Goal: Information Seeking & Learning: Learn about a topic

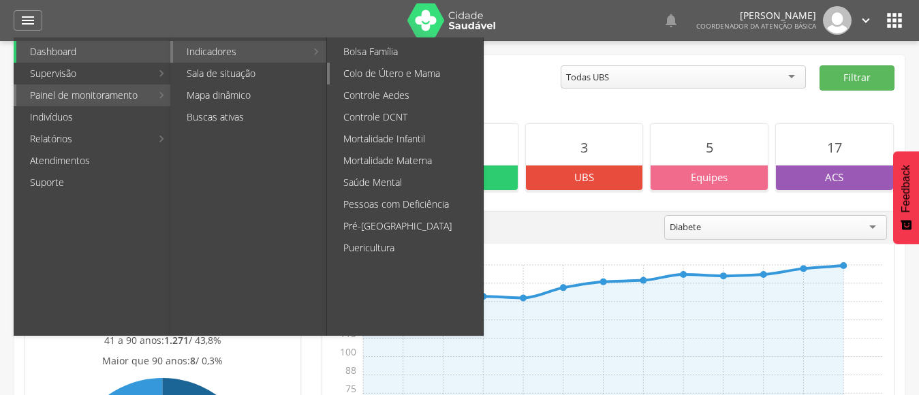
click at [424, 73] on link "Colo de Útero e Mama" at bounding box center [406, 74] width 153 height 22
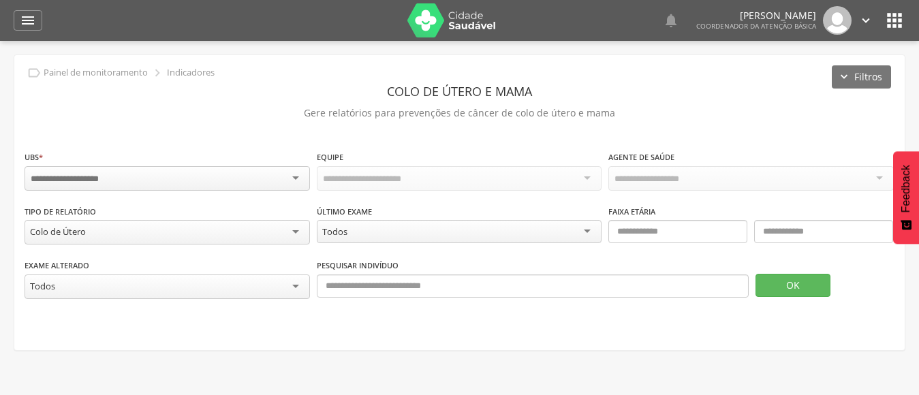
click at [141, 238] on div "Colo de Útero" at bounding box center [167, 232] width 285 height 25
click at [678, 218] on div "Faixa etária" at bounding box center [750, 230] width 285 height 53
click at [657, 236] on input "text" at bounding box center [677, 231] width 139 height 23
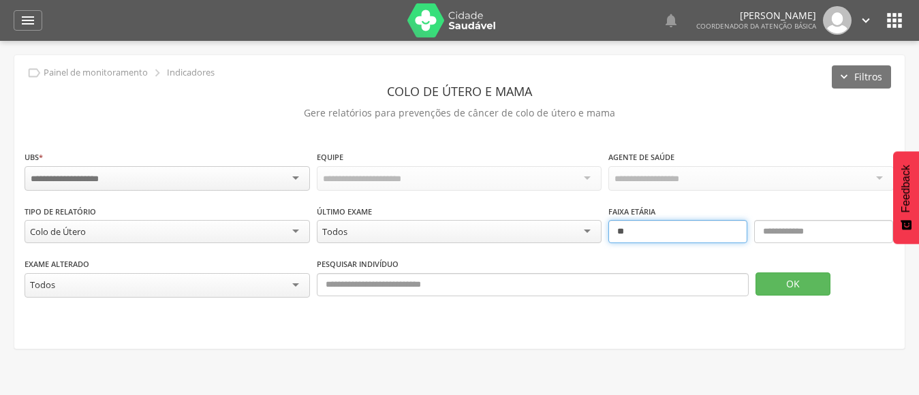
type input "**"
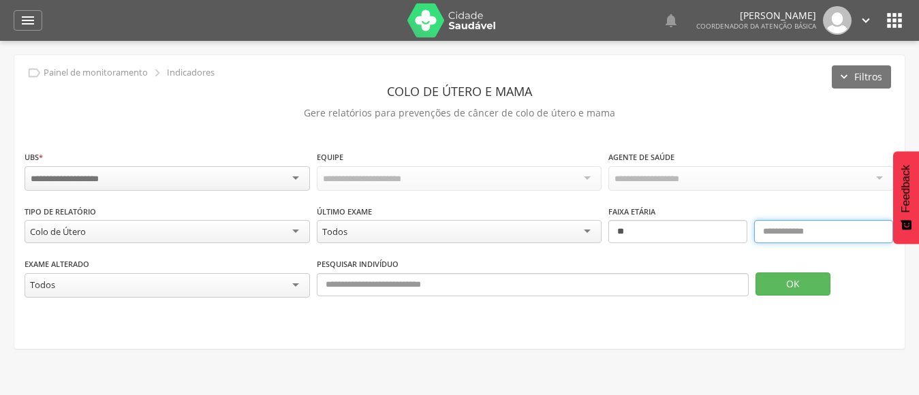
click at [795, 232] on input "text" at bounding box center [823, 231] width 139 height 23
type input "**"
click at [110, 173] on input "select-one" at bounding box center [75, 179] width 89 height 12
click at [637, 177] on input "select-one" at bounding box center [655, 179] width 83 height 12
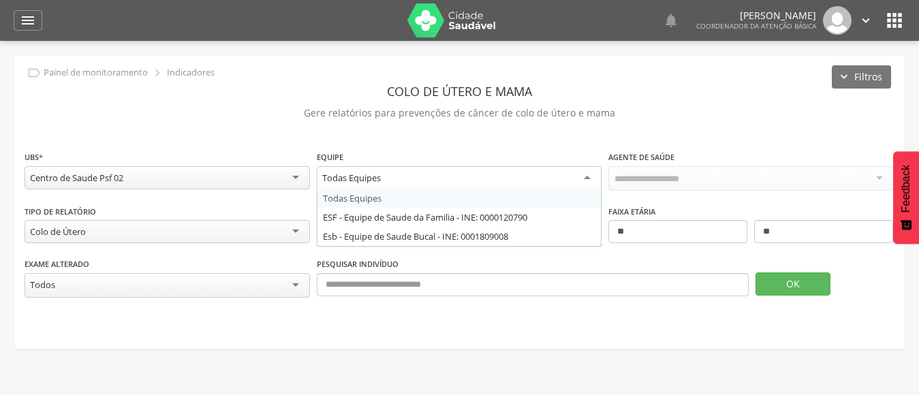
click at [552, 180] on div "Todas Equipes" at bounding box center [459, 178] width 285 height 25
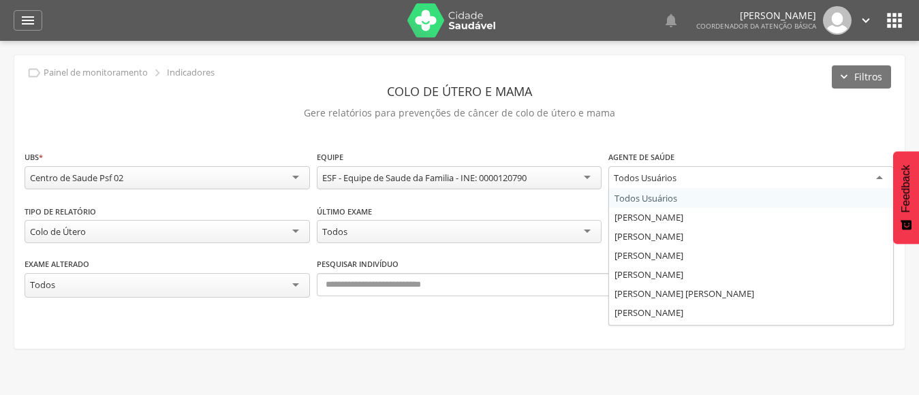
click at [695, 176] on div "Todos Usuários" at bounding box center [750, 178] width 285 height 25
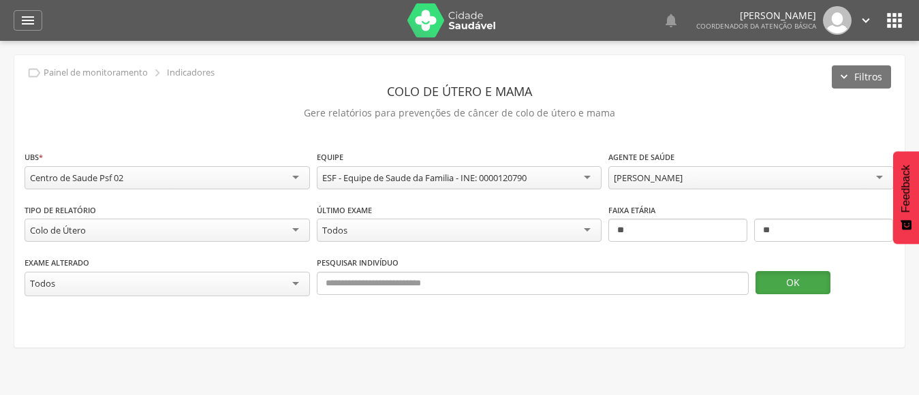
click at [803, 283] on button "OK" at bounding box center [792, 282] width 75 height 23
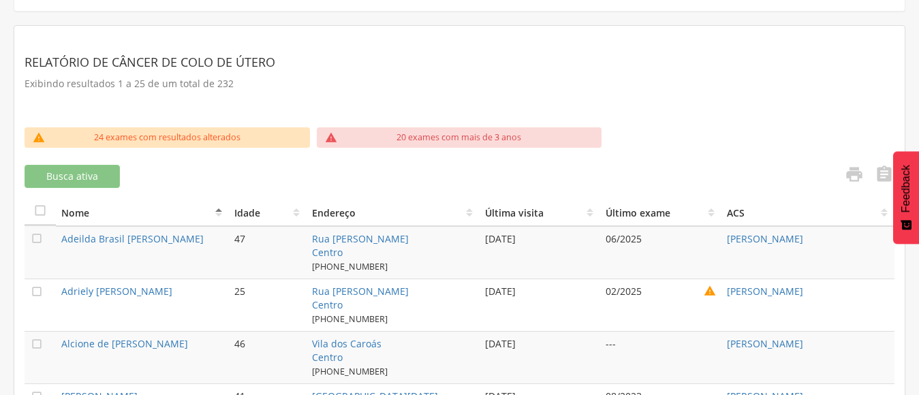
scroll to position [340, 0]
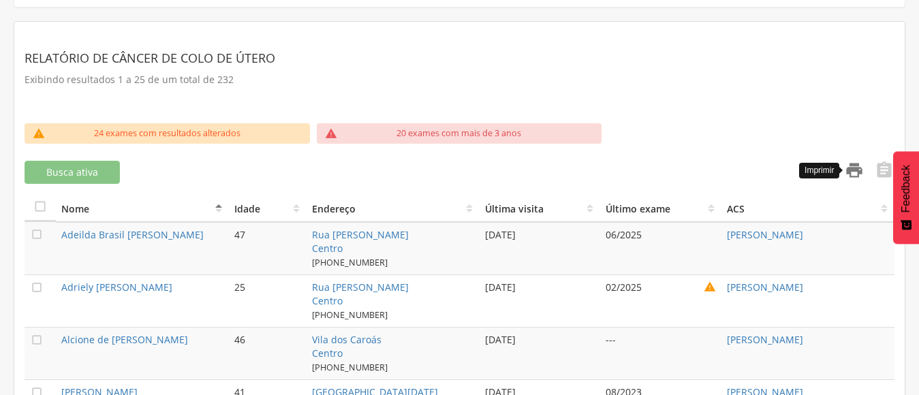
click at [857, 164] on icon "" at bounding box center [853, 170] width 19 height 19
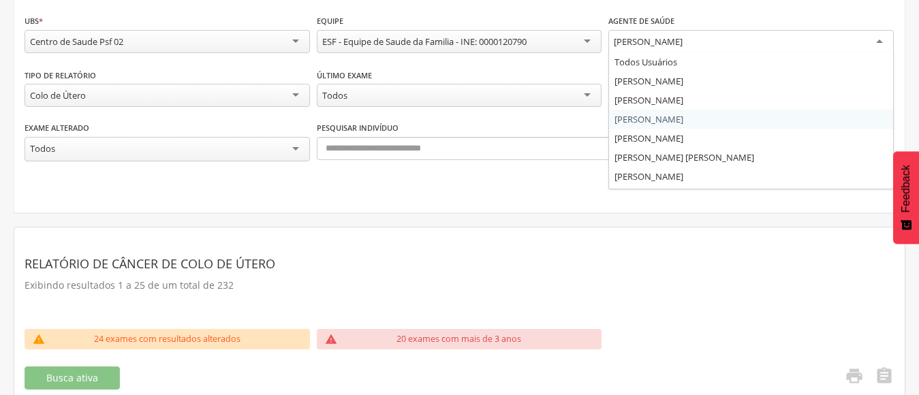
click at [646, 49] on div "[PERSON_NAME]" at bounding box center [750, 42] width 285 height 25
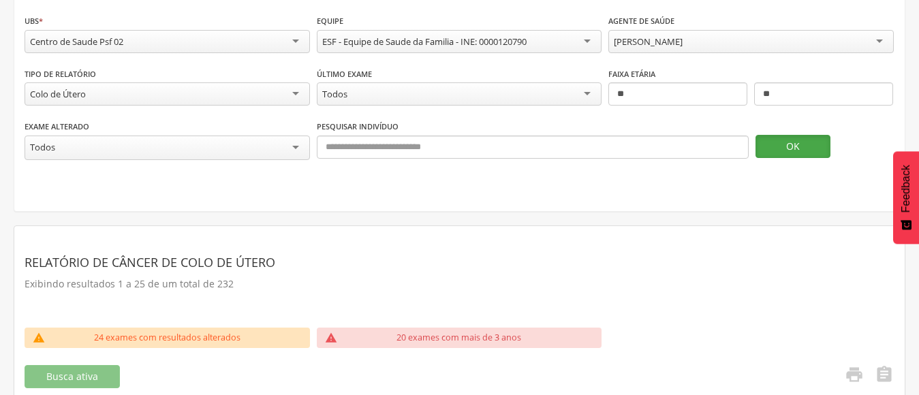
click at [768, 144] on button "OK" at bounding box center [792, 146] width 75 height 23
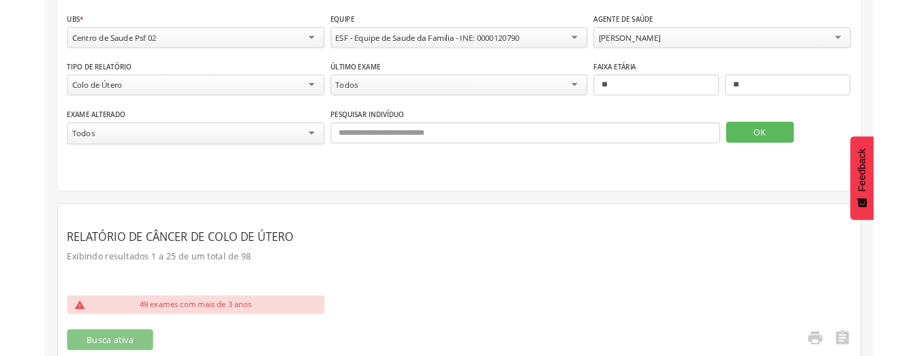
scroll to position [409, 0]
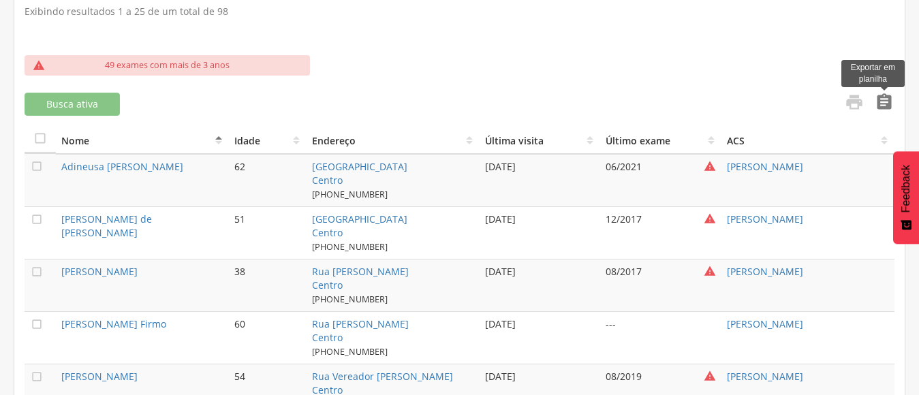
click at [887, 99] on icon "" at bounding box center [883, 102] width 19 height 19
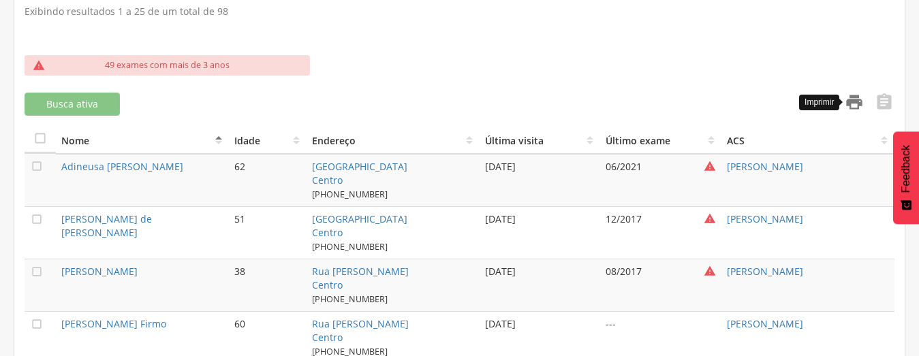
click at [854, 99] on icon "" at bounding box center [853, 102] width 19 height 19
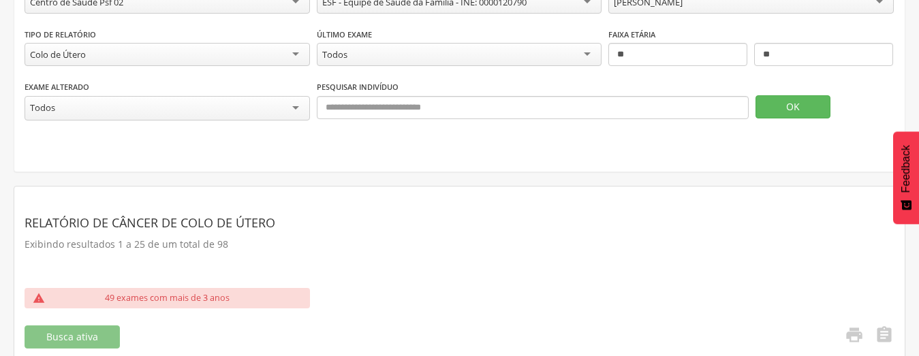
scroll to position [68, 0]
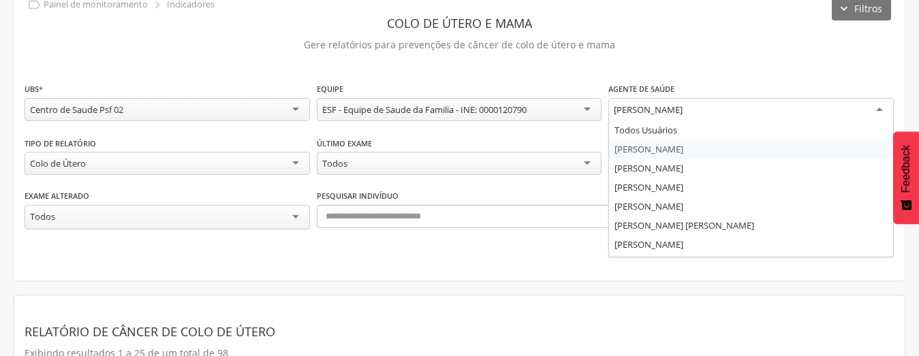
click at [660, 112] on div "[PERSON_NAME]" at bounding box center [648, 109] width 69 height 12
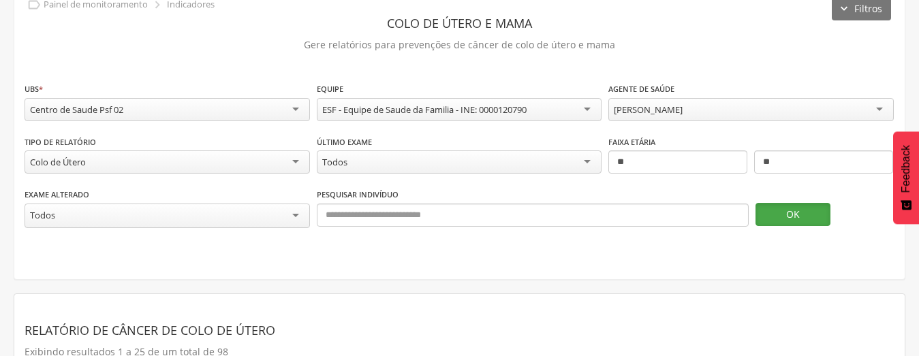
click at [813, 216] on button "OK" at bounding box center [792, 214] width 75 height 23
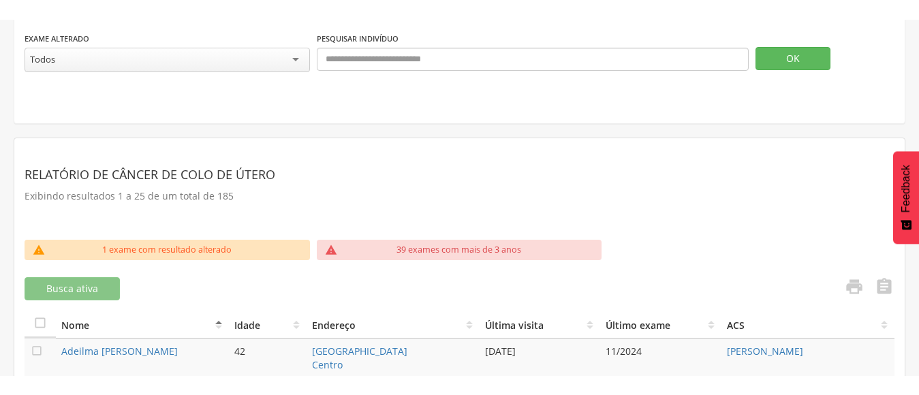
scroll to position [409, 0]
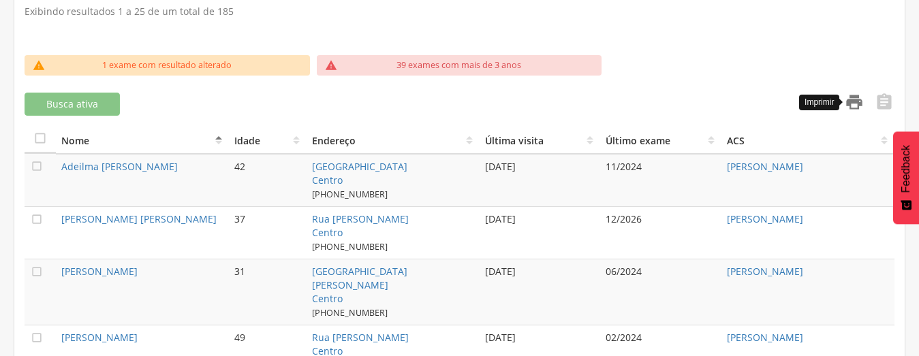
click at [850, 102] on icon "" at bounding box center [853, 102] width 19 height 19
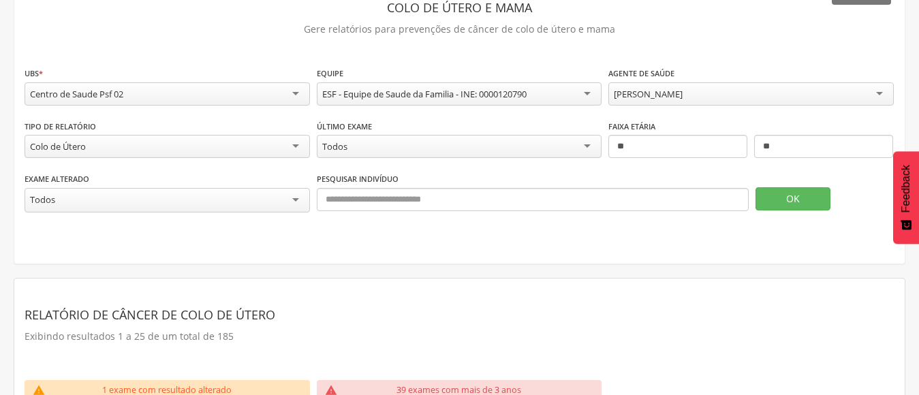
scroll to position [68, 0]
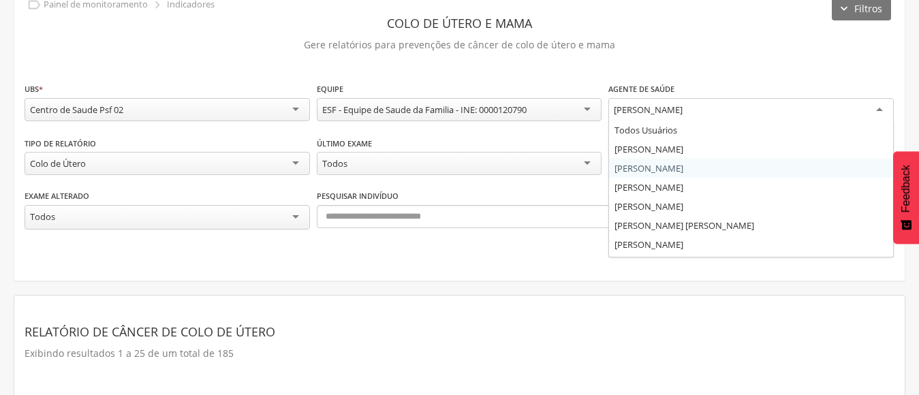
click at [673, 109] on div "[PERSON_NAME]" at bounding box center [648, 109] width 69 height 12
click at [682, 107] on div "[PERSON_NAME]" at bounding box center [648, 109] width 69 height 12
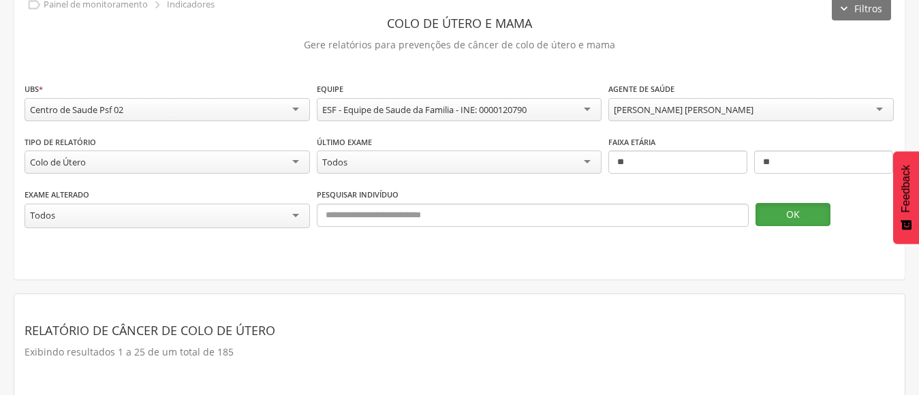
click at [786, 211] on button "OK" at bounding box center [792, 214] width 75 height 23
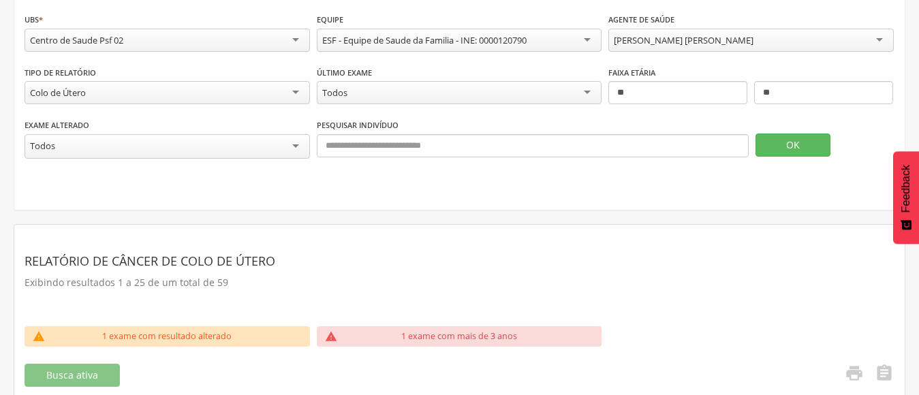
scroll to position [272, 0]
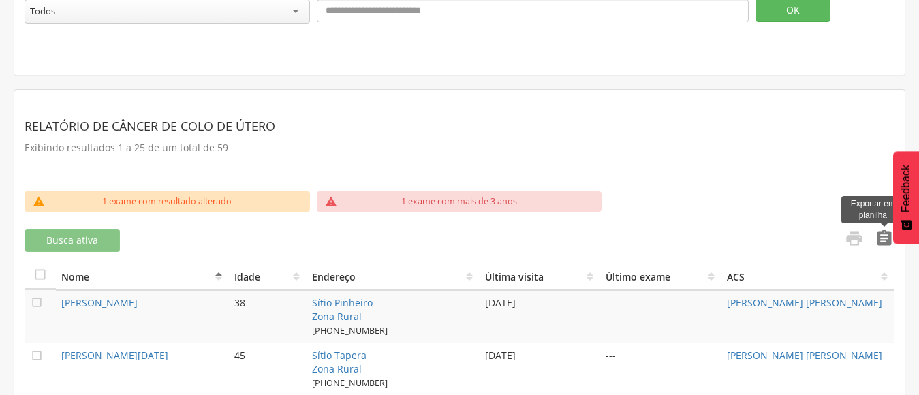
click at [888, 240] on icon "" at bounding box center [883, 238] width 19 height 19
click at [856, 229] on icon "" at bounding box center [853, 238] width 19 height 19
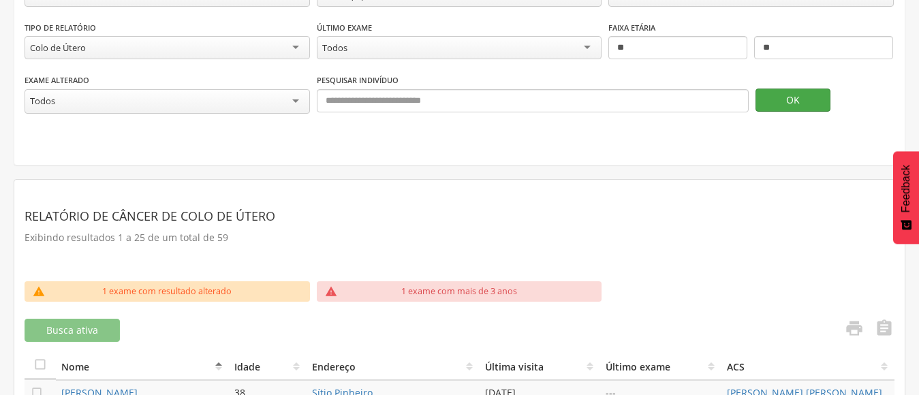
scroll to position [68, 0]
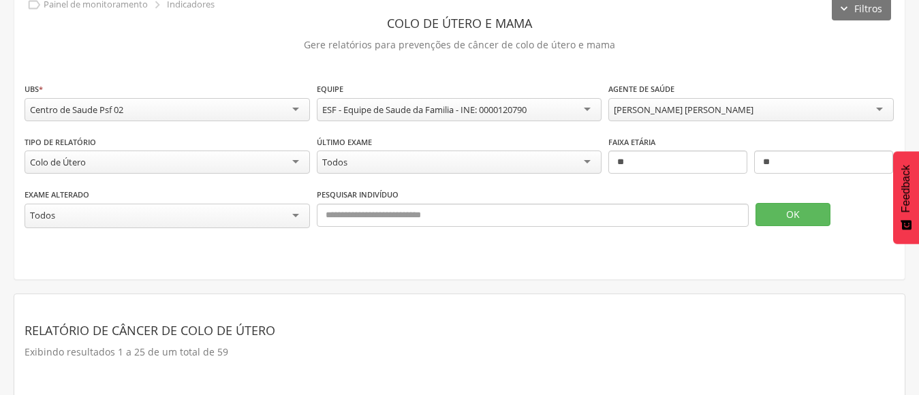
click at [678, 110] on div "[PERSON_NAME] [PERSON_NAME]" at bounding box center [684, 109] width 140 height 12
click at [782, 212] on button "OK" at bounding box center [792, 214] width 75 height 23
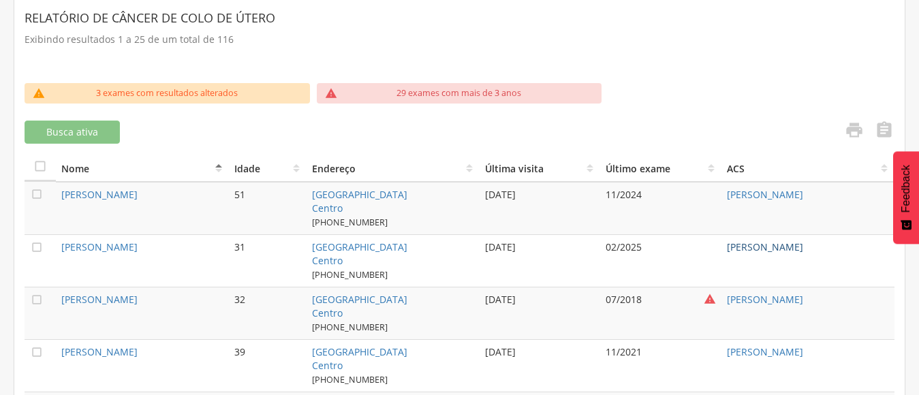
scroll to position [409, 0]
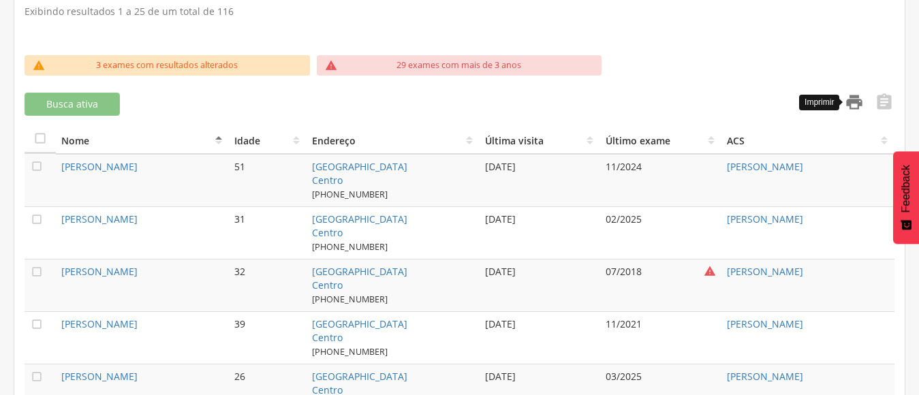
click at [853, 107] on icon "" at bounding box center [853, 102] width 19 height 19
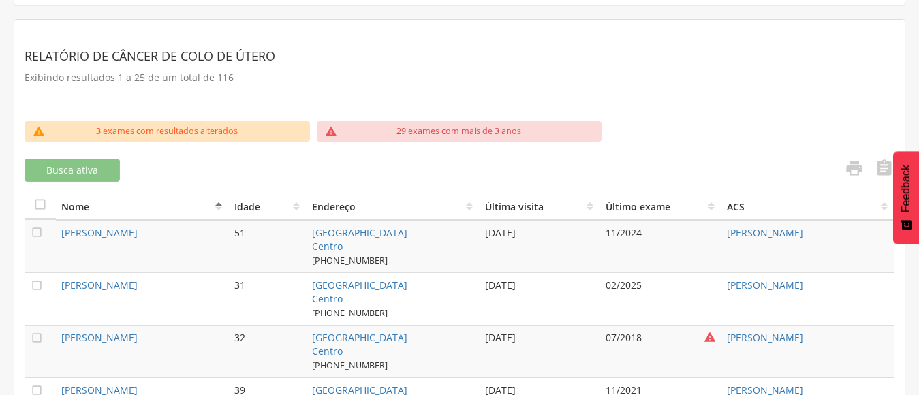
scroll to position [272, 0]
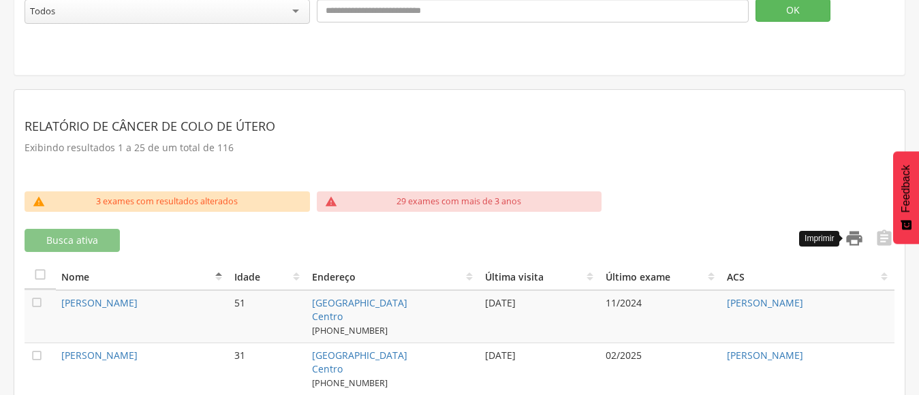
click at [861, 238] on icon "" at bounding box center [853, 238] width 19 height 19
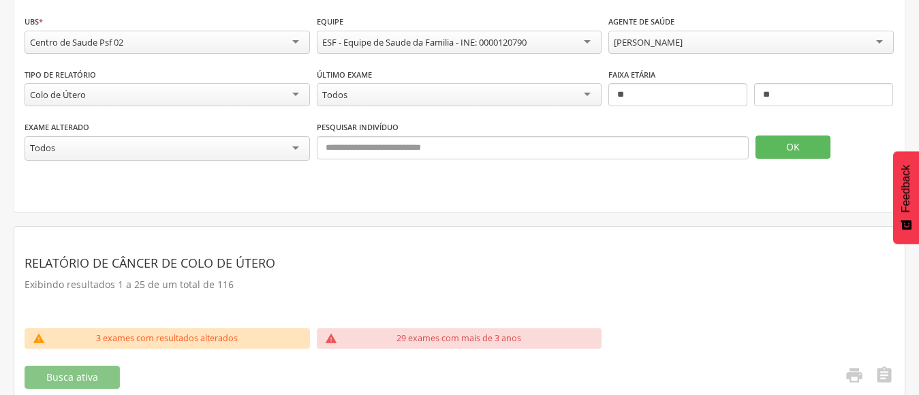
scroll to position [0, 0]
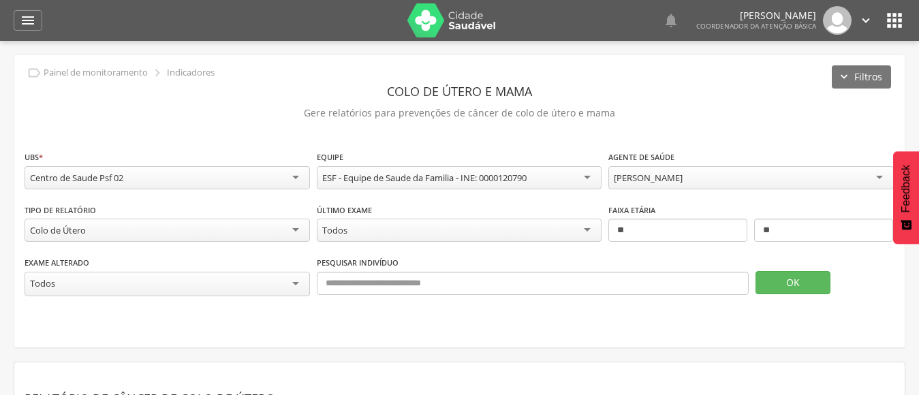
click at [680, 170] on div "[PERSON_NAME]" at bounding box center [750, 177] width 285 height 23
click at [789, 281] on button "OK" at bounding box center [792, 282] width 75 height 23
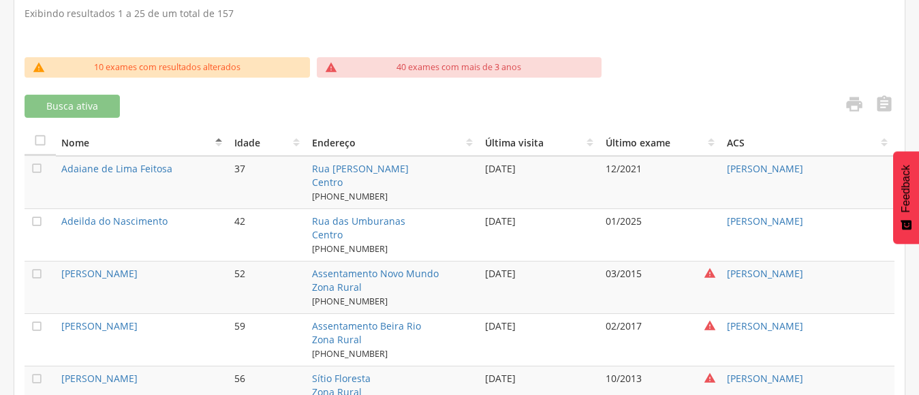
scroll to position [409, 0]
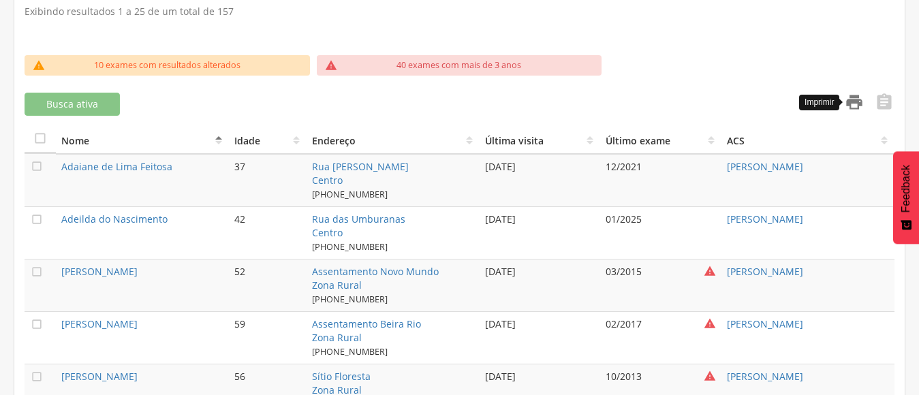
click at [859, 103] on icon "" at bounding box center [853, 102] width 19 height 19
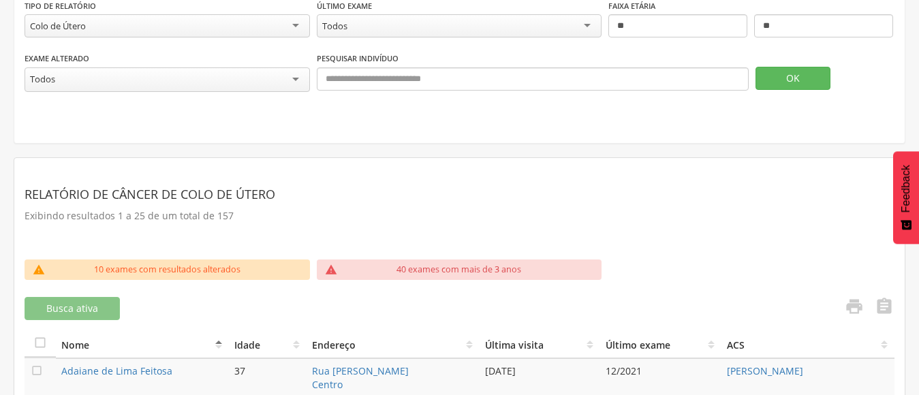
scroll to position [68, 0]
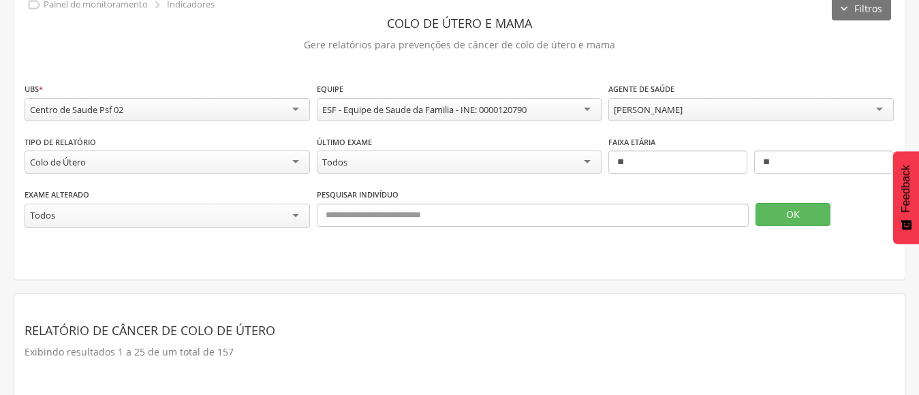
click at [681, 125] on div "**********" at bounding box center [460, 108] width 870 height 53
click at [678, 113] on div "[PERSON_NAME]" at bounding box center [648, 109] width 69 height 12
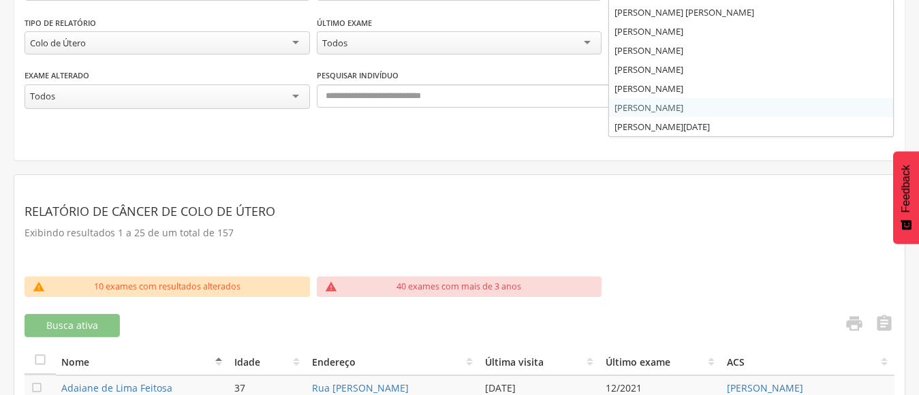
scroll to position [204, 0]
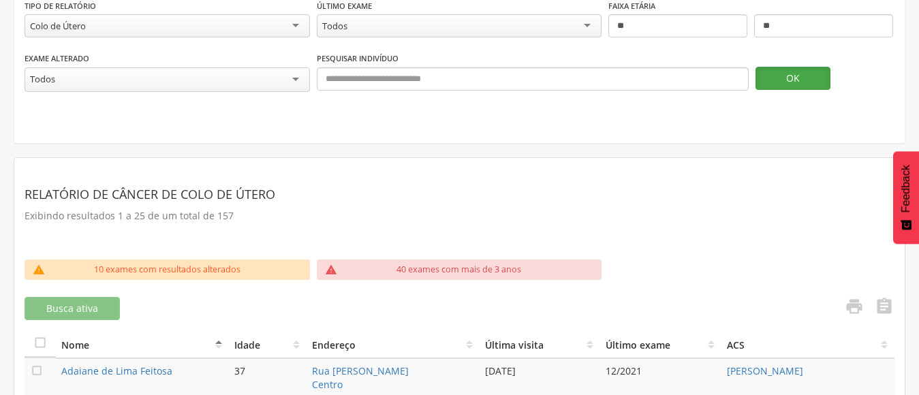
click at [791, 78] on button "OK" at bounding box center [792, 78] width 75 height 23
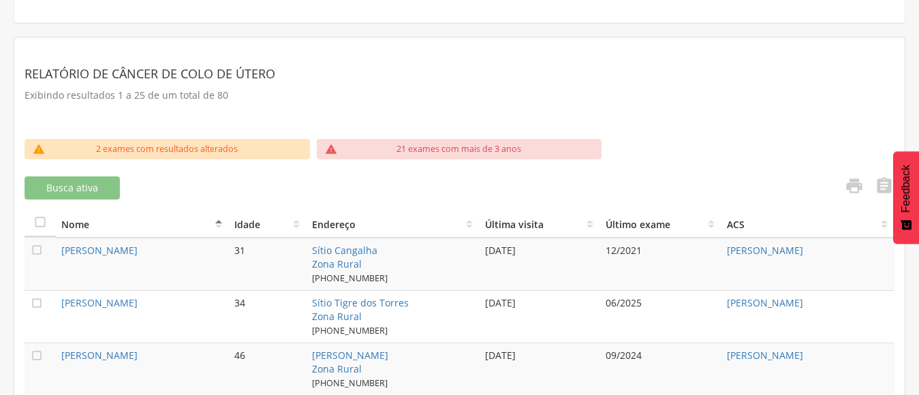
scroll to position [340, 0]
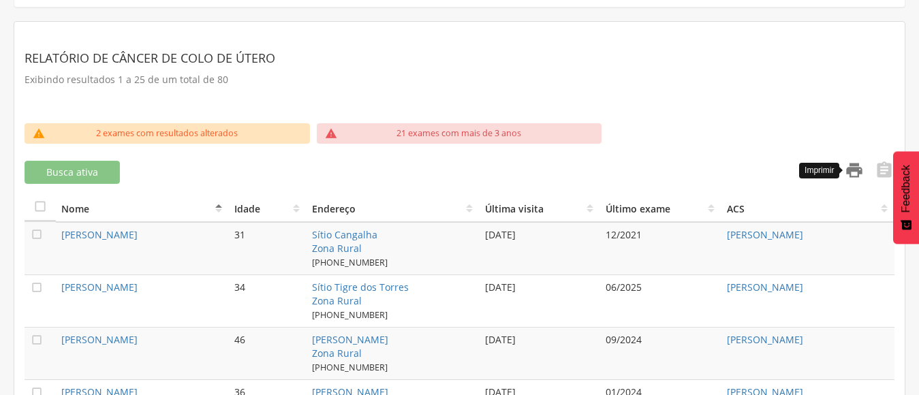
click at [856, 172] on icon "" at bounding box center [853, 170] width 19 height 19
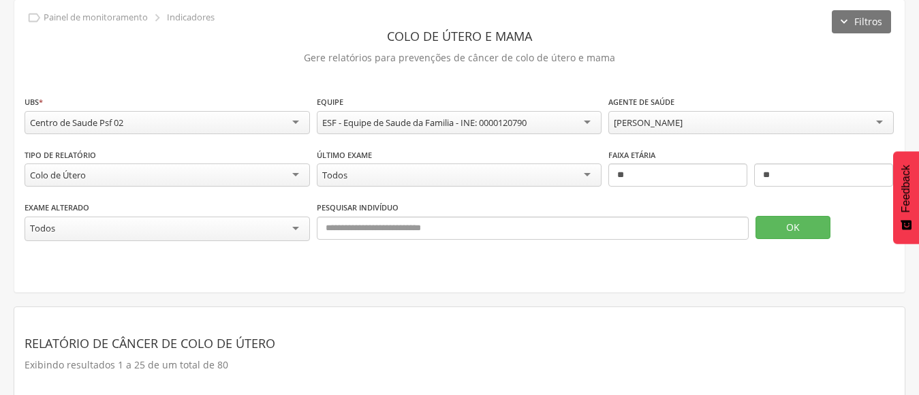
scroll to position [0, 0]
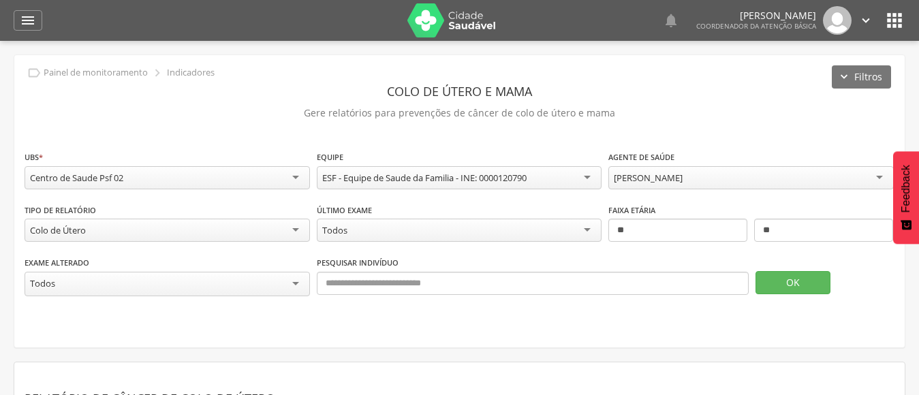
click at [682, 175] on div "[PERSON_NAME]" at bounding box center [648, 178] width 69 height 12
drag, startPoint x: 597, startPoint y: 303, endPoint x: 835, endPoint y: 296, distance: 237.8
click at [599, 303] on div "Exame alterado ***** Todos Pesquisar indivíduo OK" at bounding box center [460, 282] width 870 height 54
click at [808, 282] on button "OK" at bounding box center [792, 282] width 75 height 23
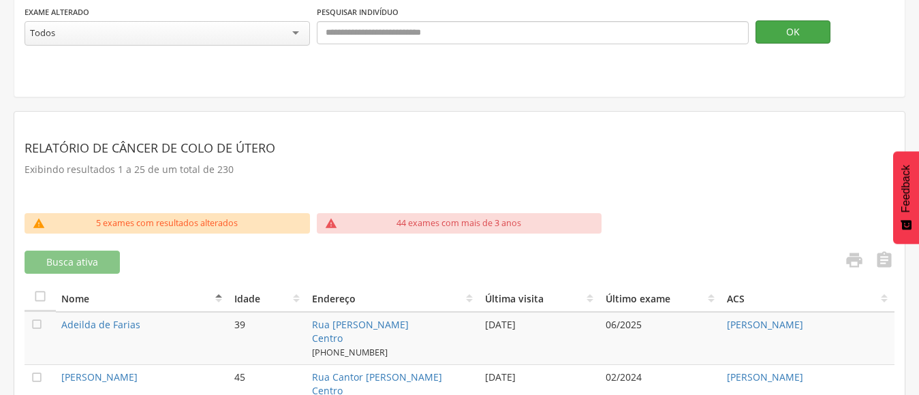
scroll to position [409, 0]
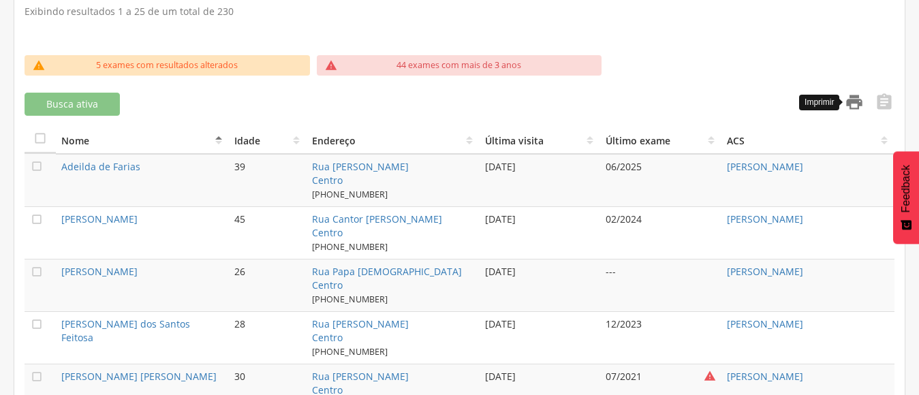
click at [857, 101] on icon "" at bounding box center [853, 102] width 19 height 19
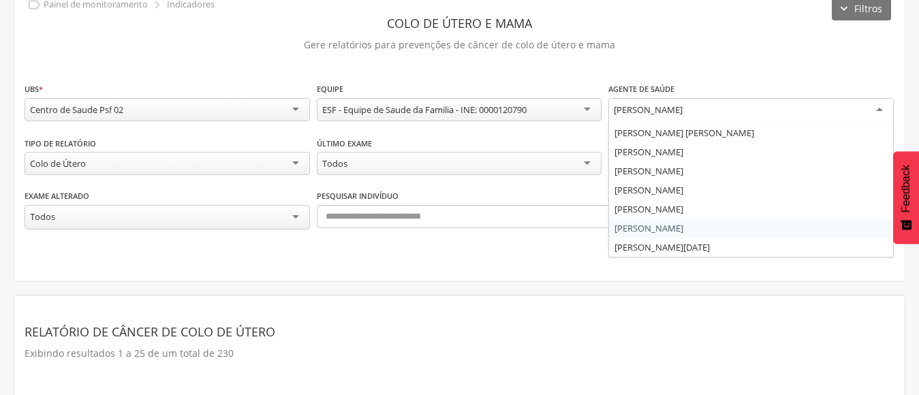
click at [682, 110] on div "[PERSON_NAME]" at bounding box center [648, 109] width 69 height 12
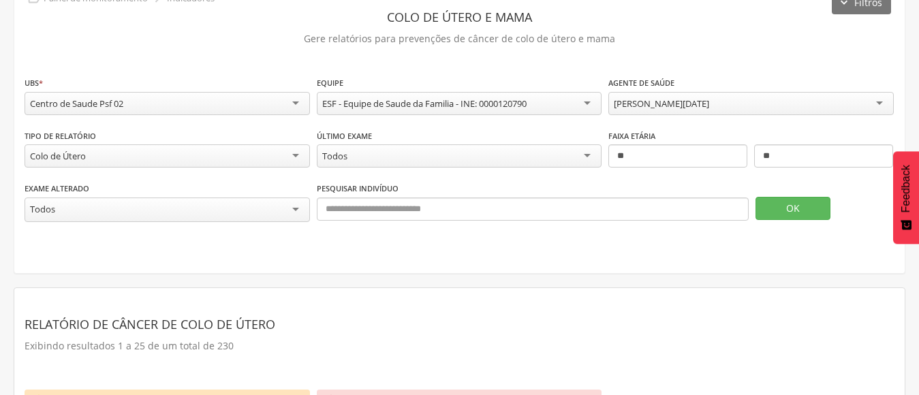
scroll to position [0, 0]
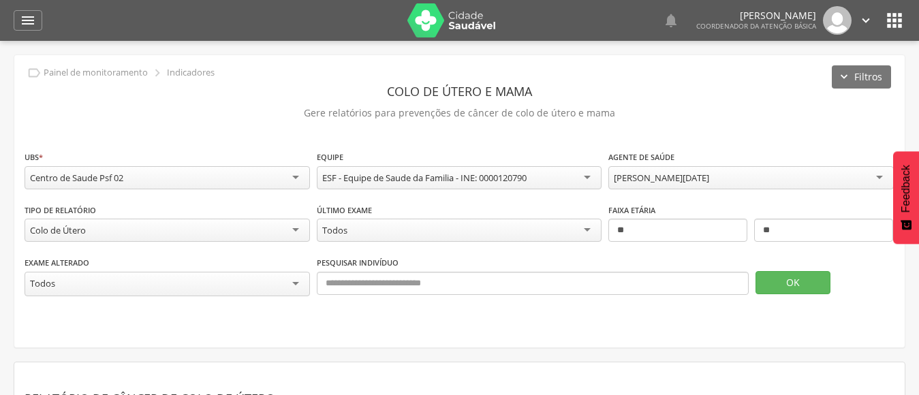
click at [709, 176] on div "[PERSON_NAME][DATE]" at bounding box center [661, 178] width 95 height 12
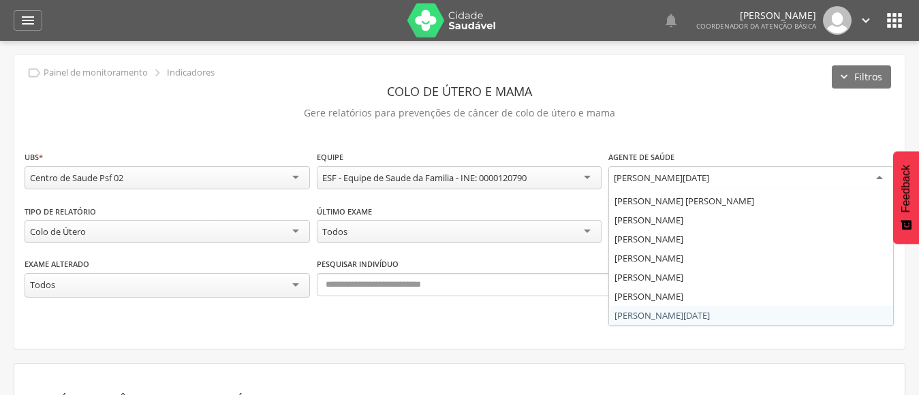
click at [766, 113] on p "Gere relatórios para prevenções de câncer de colo de útero e mama" at bounding box center [460, 112] width 870 height 19
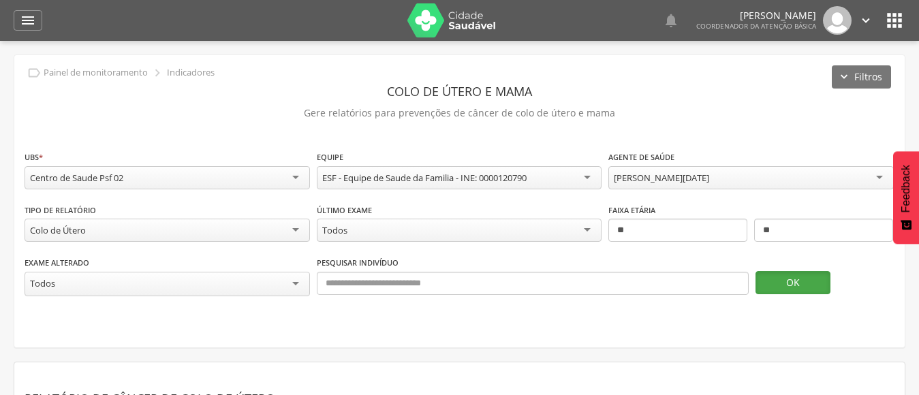
click at [799, 290] on button "OK" at bounding box center [792, 282] width 75 height 23
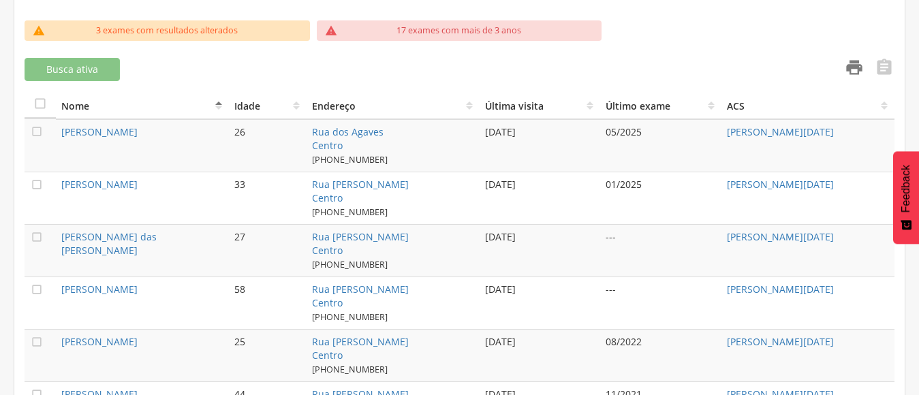
scroll to position [419, 0]
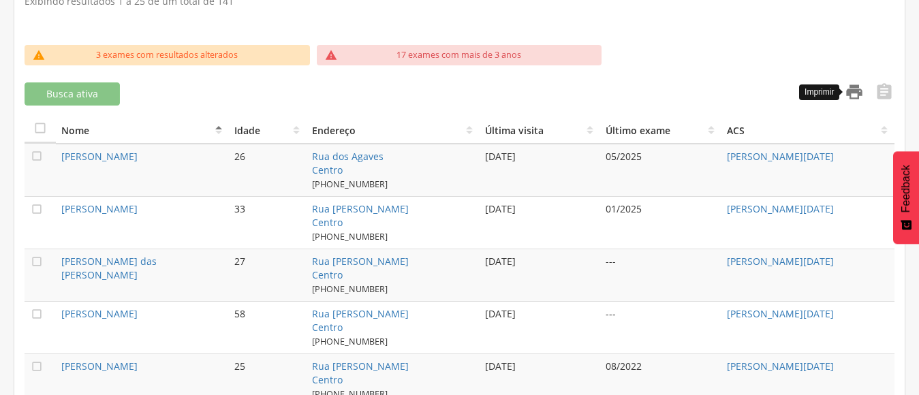
click at [857, 87] on icon "" at bounding box center [853, 91] width 19 height 19
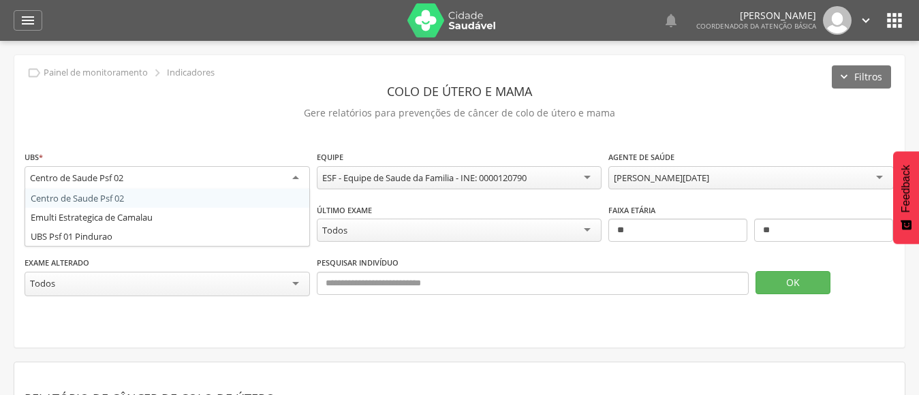
click at [68, 176] on div "Centro de Saude Psf 02" at bounding box center [76, 178] width 93 height 12
click at [15, 28] on div "" at bounding box center [28, 20] width 29 height 20
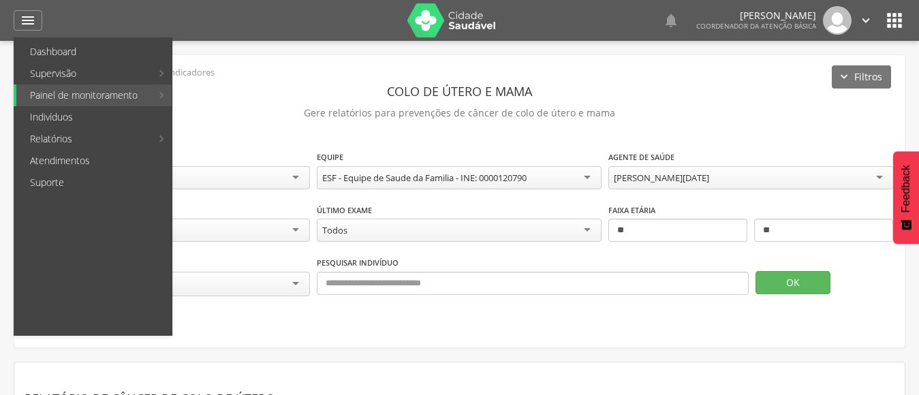
click at [248, 101] on header "Colo de útero e mama" at bounding box center [460, 91] width 870 height 25
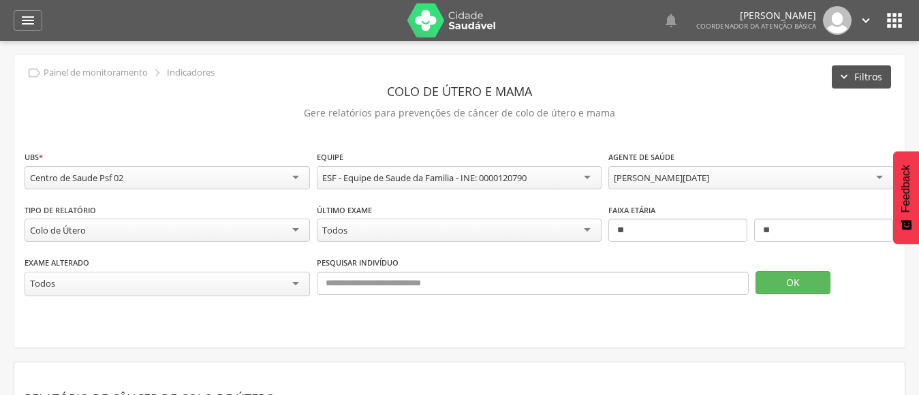
click at [876, 78] on button "Filtros" at bounding box center [860, 76] width 59 height 23
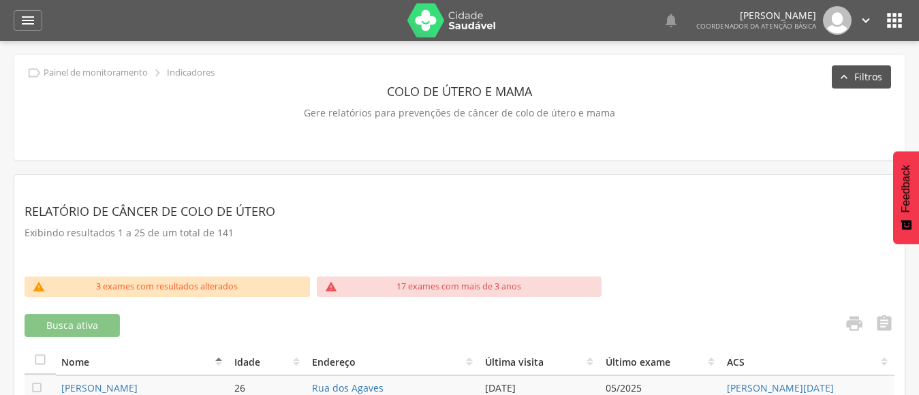
click at [876, 78] on button "Filtros" at bounding box center [860, 76] width 59 height 23
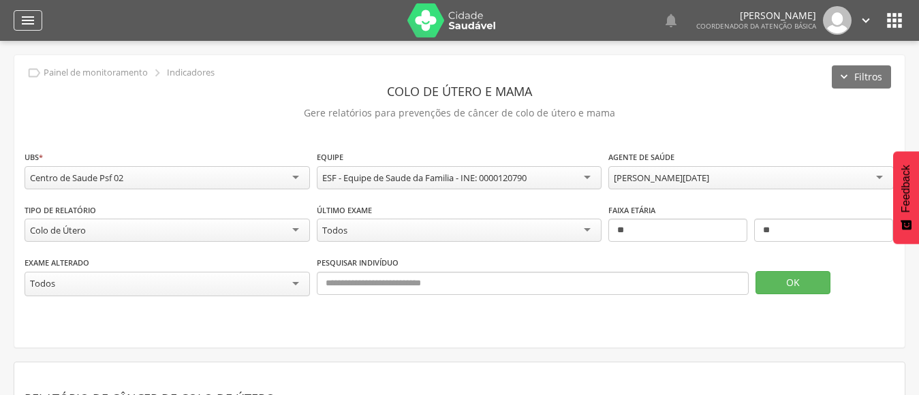
click at [29, 25] on icon "" at bounding box center [28, 20] width 16 height 16
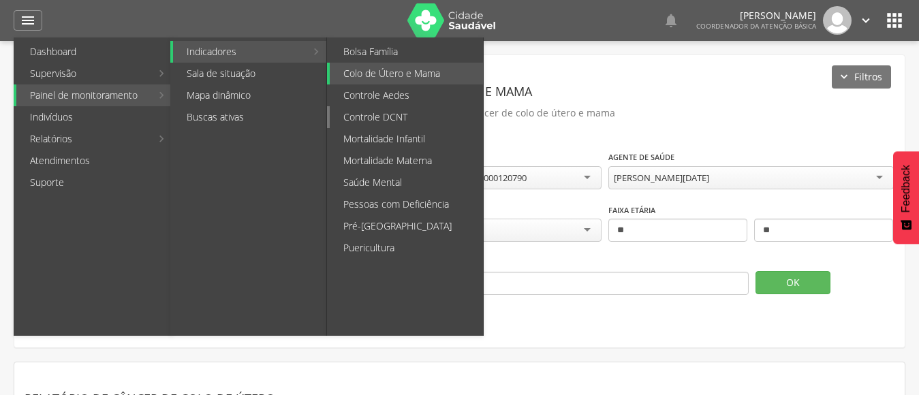
click at [386, 112] on link "Controle DCNT" at bounding box center [406, 117] width 153 height 22
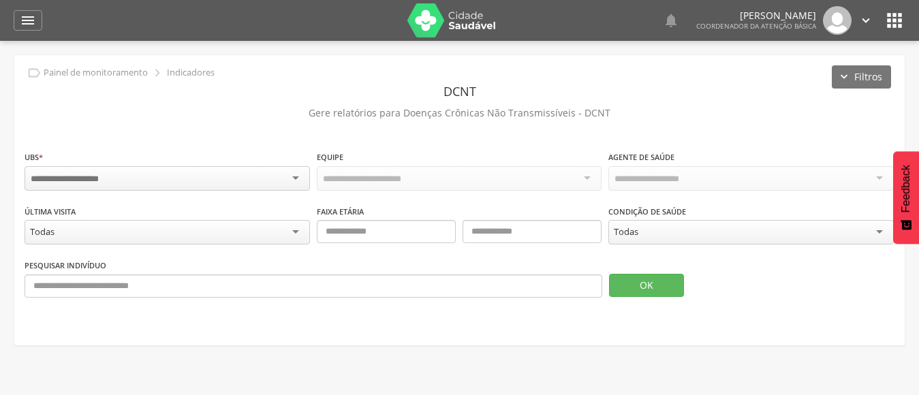
click at [136, 176] on div at bounding box center [167, 178] width 285 height 25
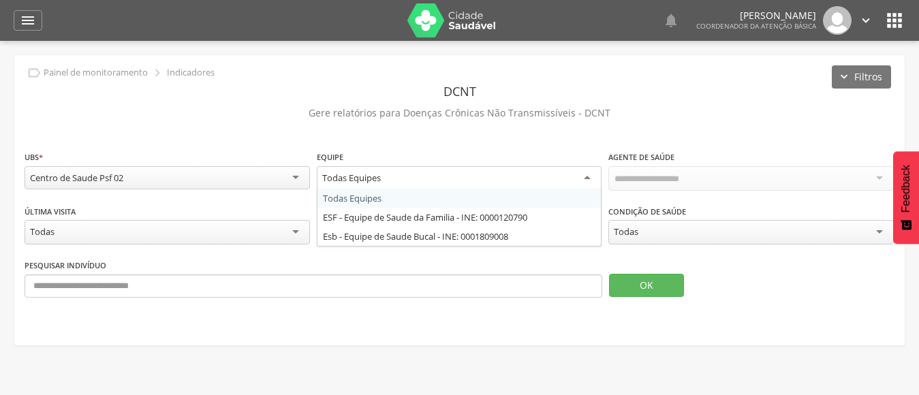
click at [426, 181] on div "Todas Equipes" at bounding box center [459, 178] width 285 height 25
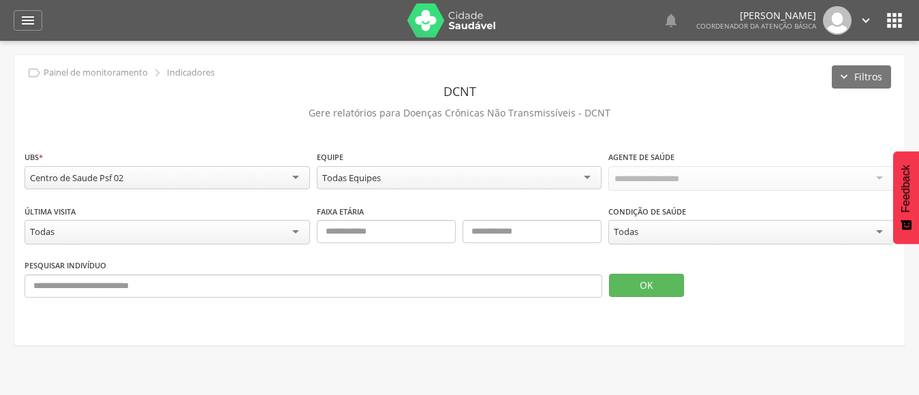
click at [426, 181] on div "Todas Equipes" at bounding box center [459, 177] width 285 height 23
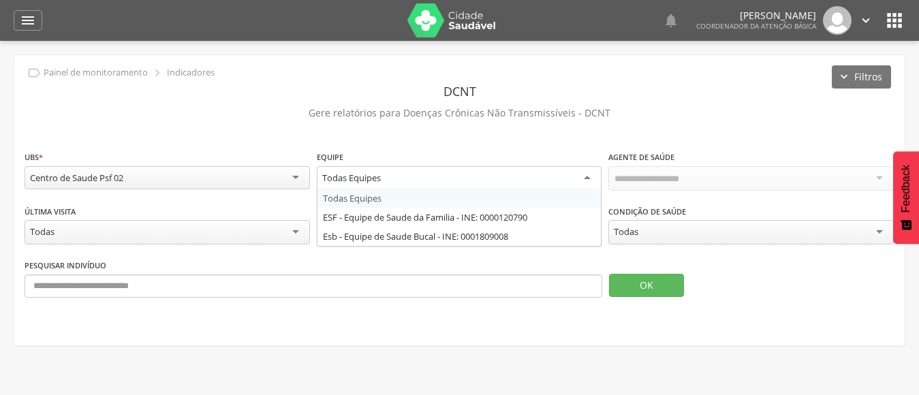
click at [703, 229] on div "Todas" at bounding box center [750, 232] width 285 height 25
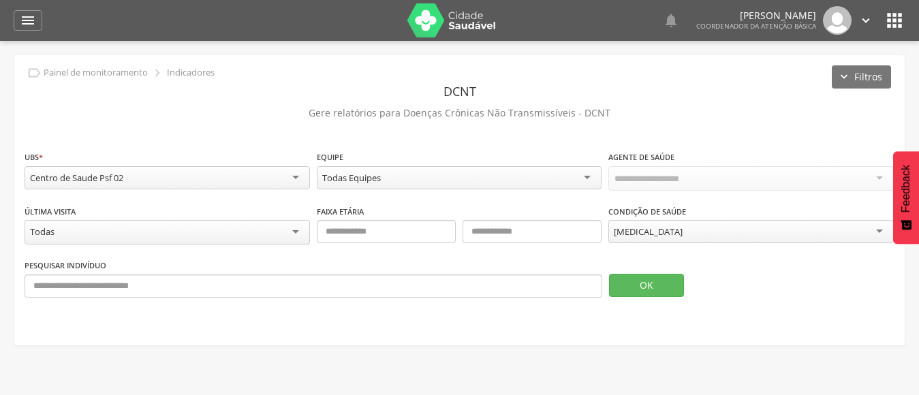
click at [647, 180] on input "select-one" at bounding box center [655, 179] width 83 height 12
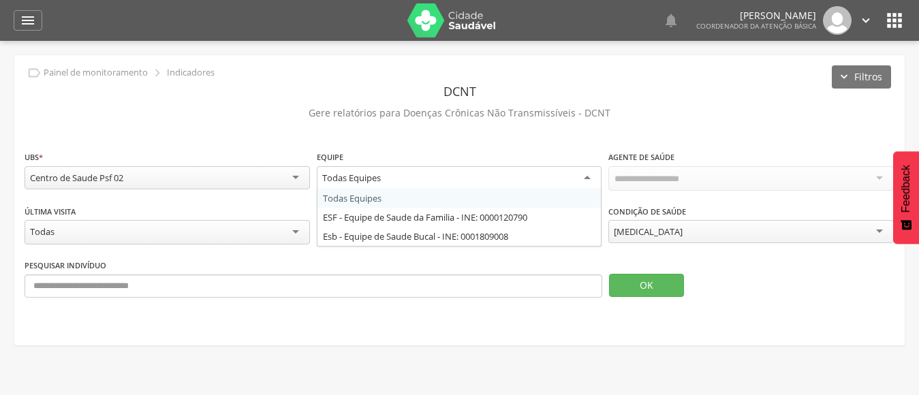
click at [432, 166] on div "Todas Equipes" at bounding box center [459, 178] width 285 height 25
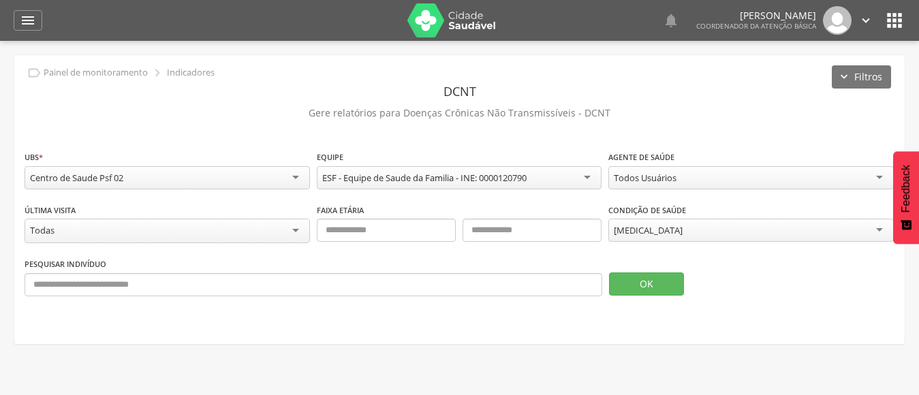
click at [645, 186] on div "Todos Usuários" at bounding box center [750, 177] width 285 height 23
click at [637, 283] on button "OK" at bounding box center [646, 283] width 75 height 23
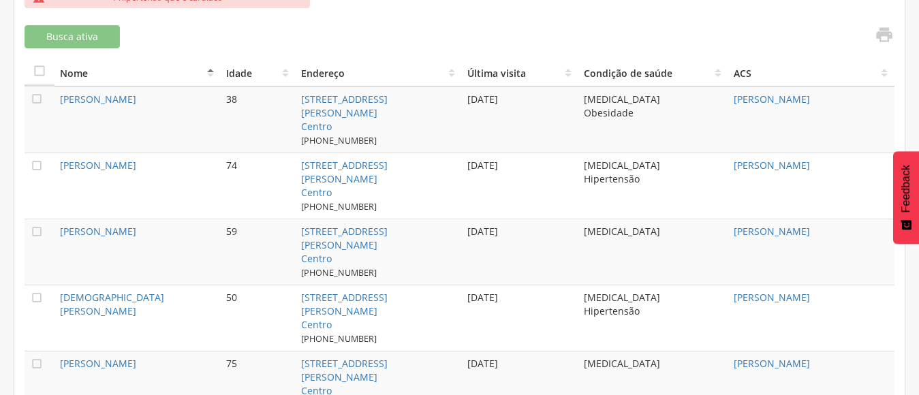
scroll to position [477, 0]
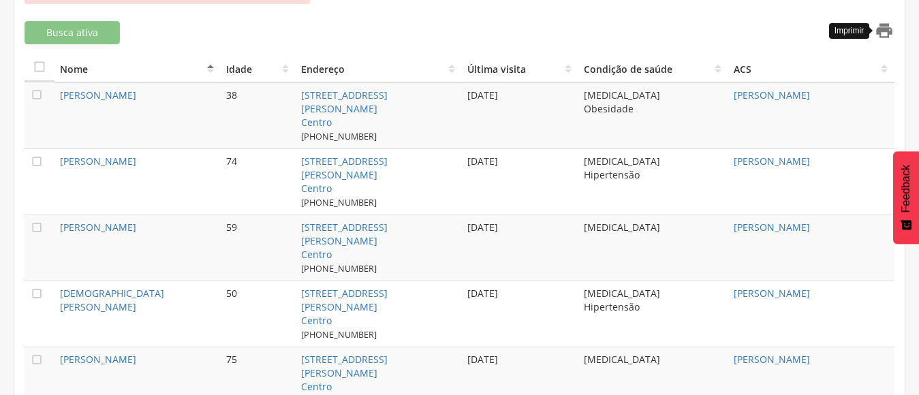
click at [884, 29] on icon "" at bounding box center [883, 30] width 19 height 19
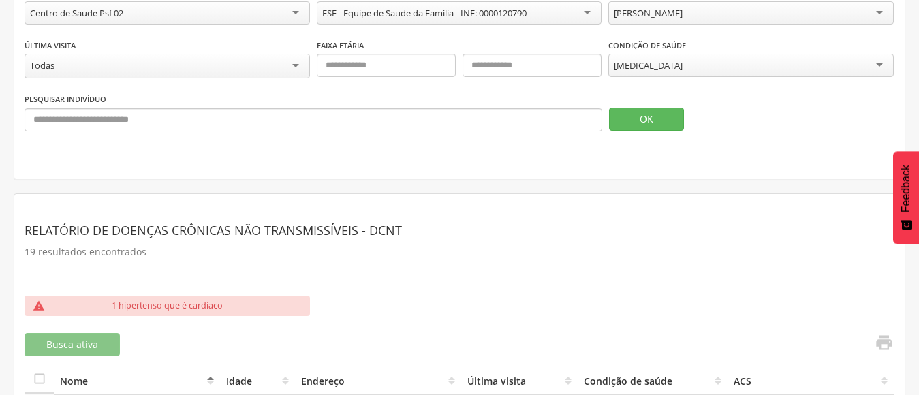
scroll to position [0, 0]
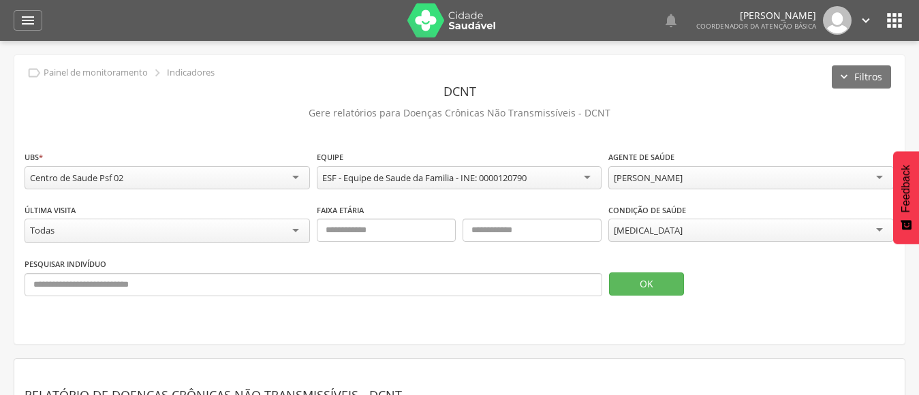
click at [897, 27] on icon "" at bounding box center [894, 21] width 22 height 22
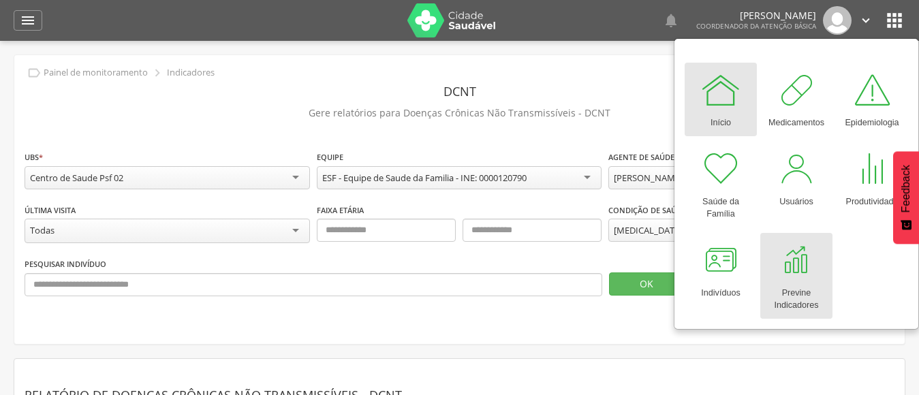
click at [797, 283] on div "Previne Indicadores" at bounding box center [796, 296] width 59 height 31
